Goal: Information Seeking & Learning: Understand process/instructions

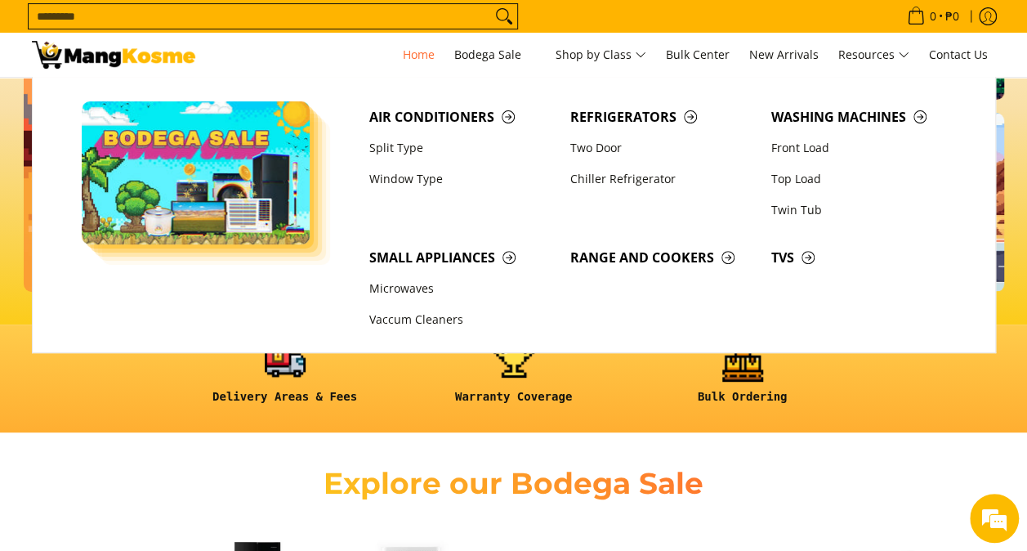
scroll to position [163, 0]
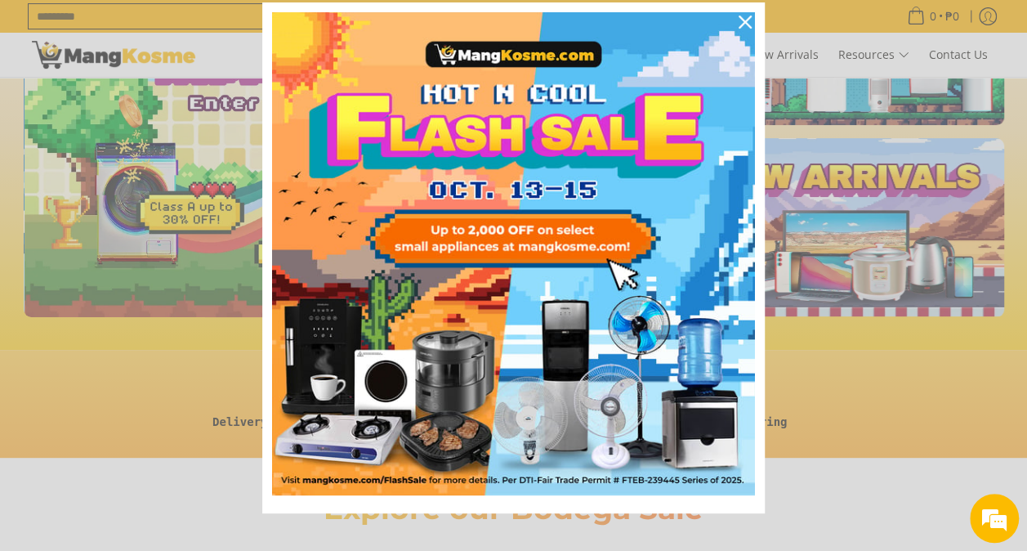
scroll to position [0, 649]
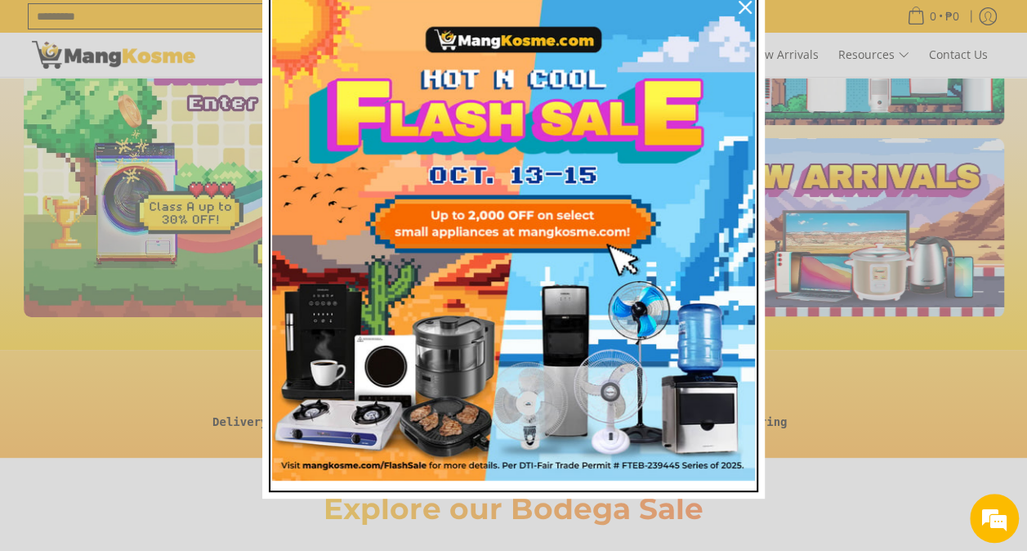
click at [559, 210] on img "Marketing offer form" at bounding box center [513, 239] width 483 height 483
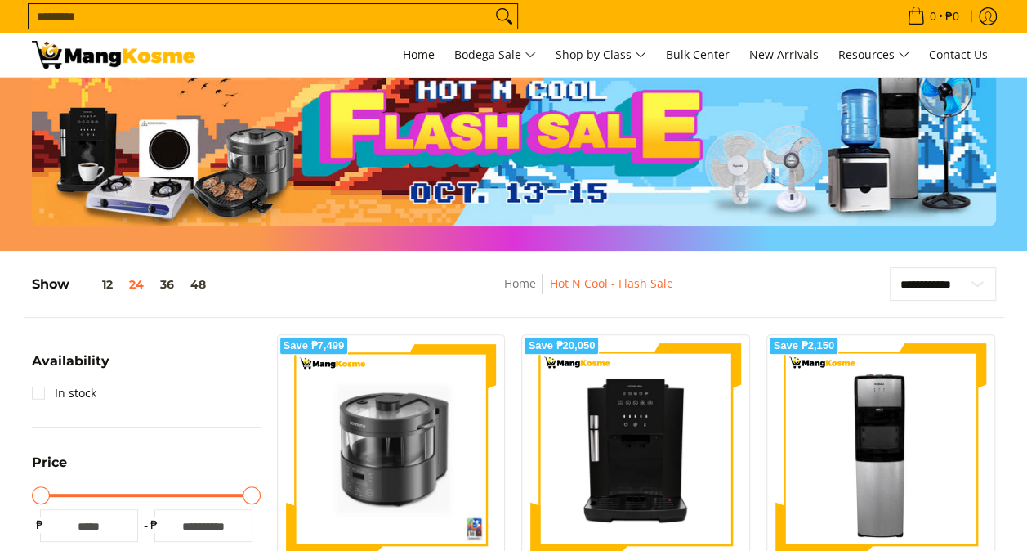
scroll to position [245, 0]
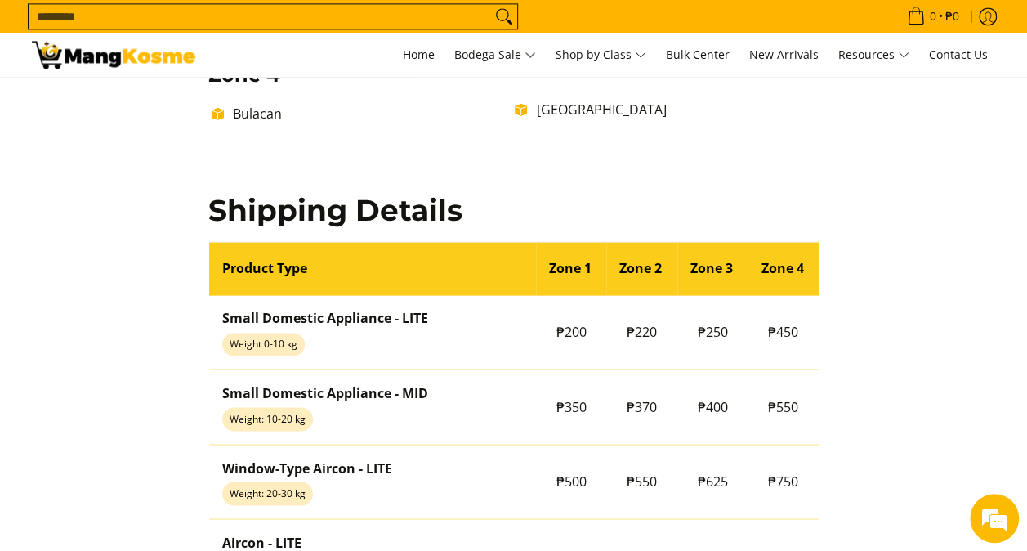
scroll to position [1062, 0]
